Goal: Task Accomplishment & Management: Manage account settings

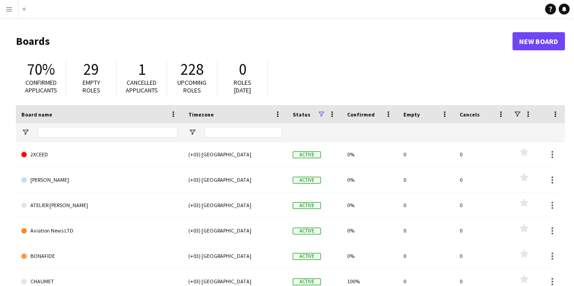
click at [10, 7] on app-icon "Menu" at bounding box center [8, 8] width 7 height 7
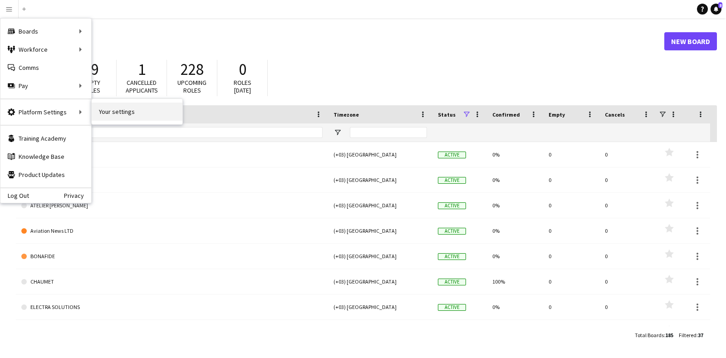
click at [104, 105] on link "Your settings" at bounding box center [137, 112] width 91 height 18
